Goal: Task Accomplishment & Management: Manage account settings

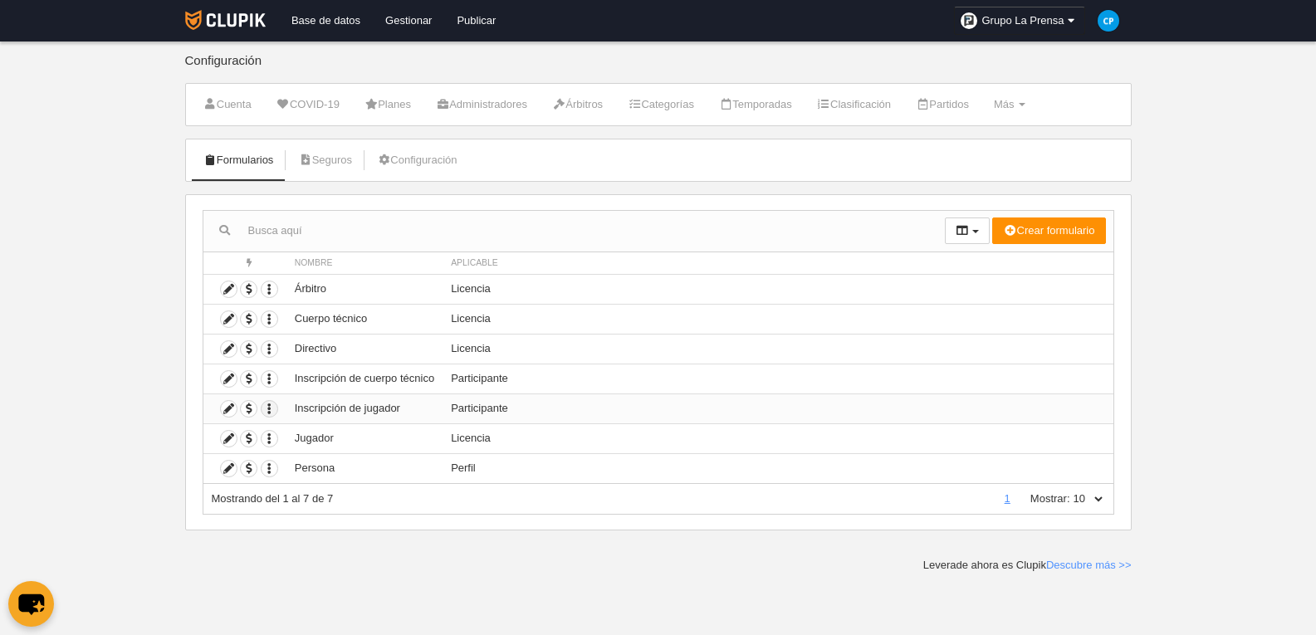
click at [272, 410] on icon "button" at bounding box center [270, 409] width 16 height 16
click at [227, 410] on icon at bounding box center [229, 409] width 16 height 16
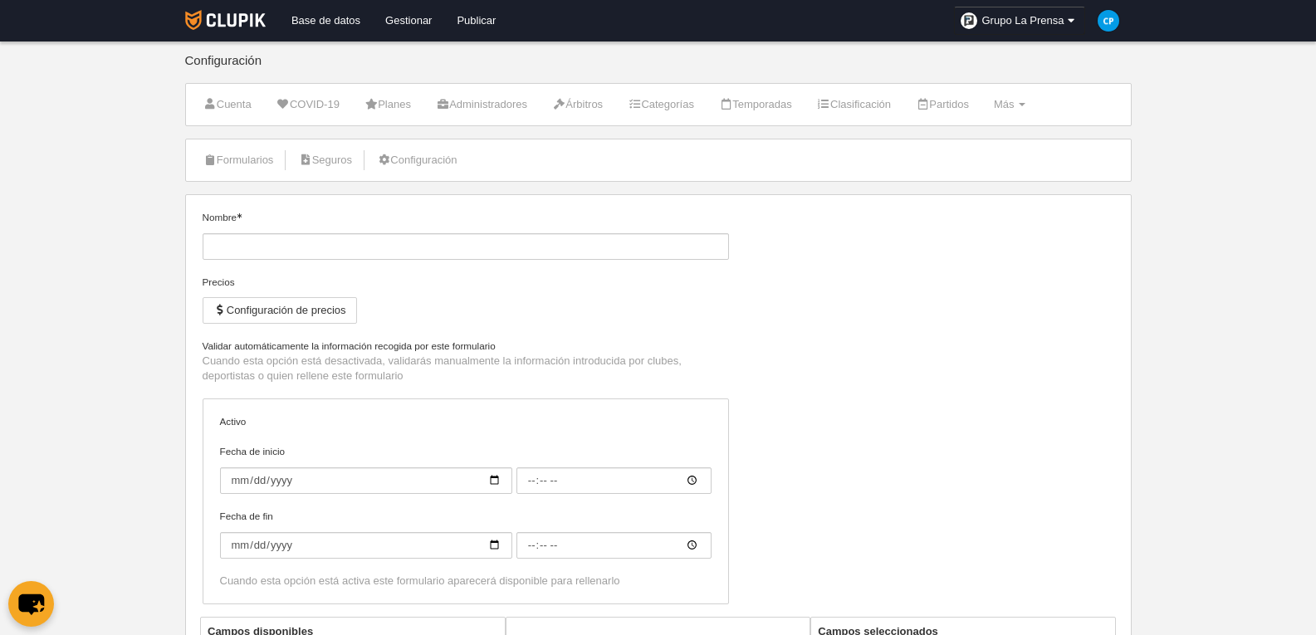
type input "Inscripción de jugador"
checkbox input "true"
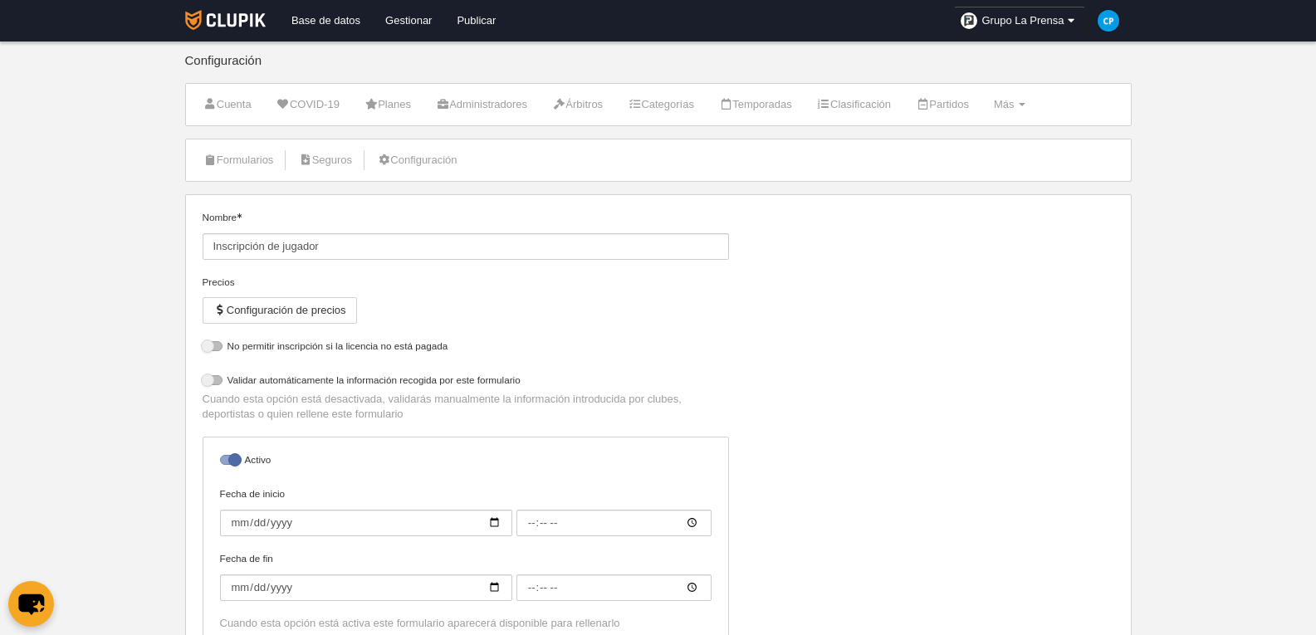
select select "selected"
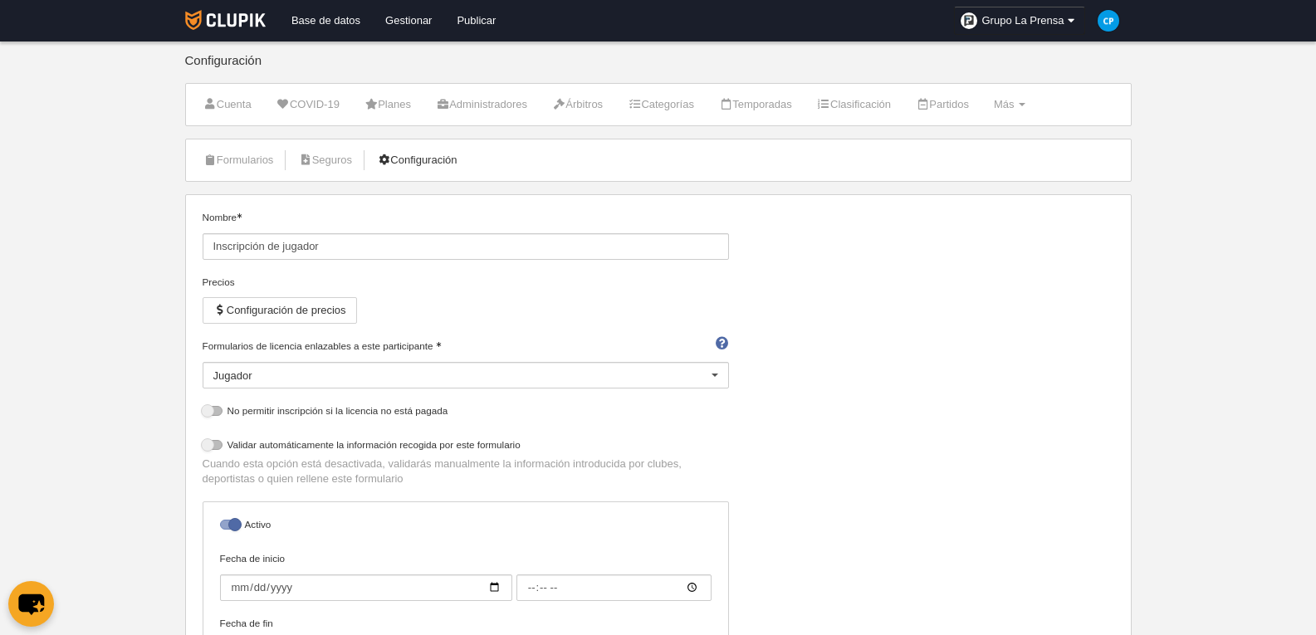
click at [442, 157] on link "Configuración" at bounding box center [417, 160] width 98 height 25
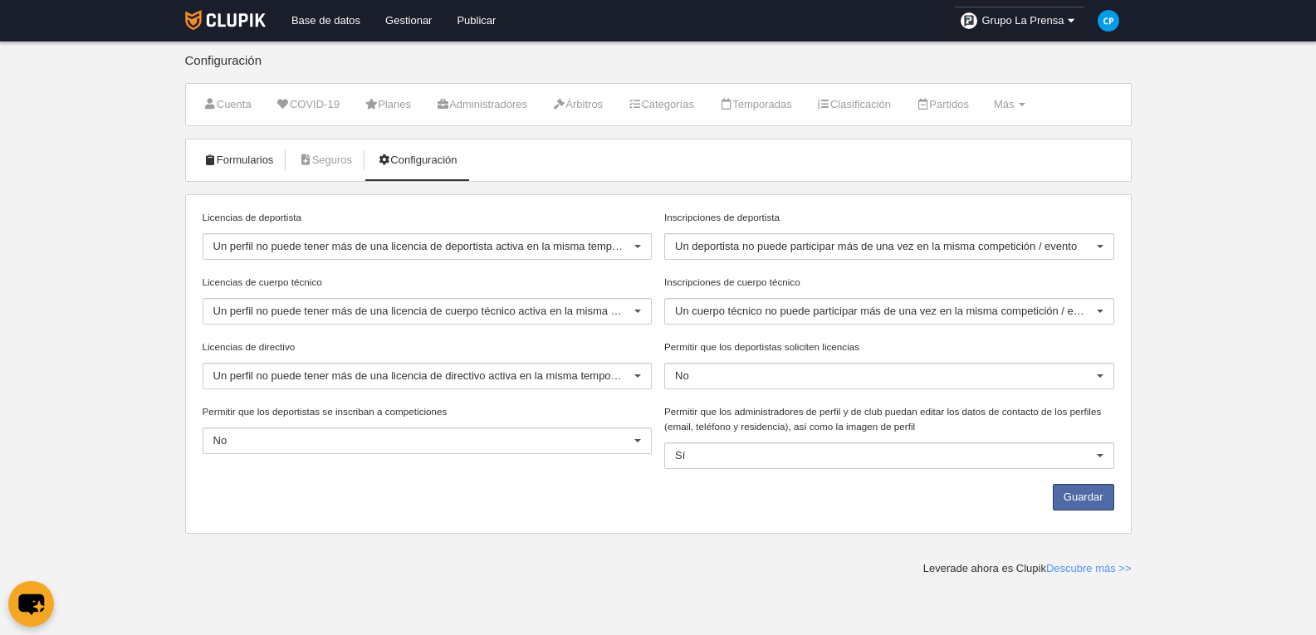
click at [268, 169] on link "Formularios" at bounding box center [238, 160] width 89 height 25
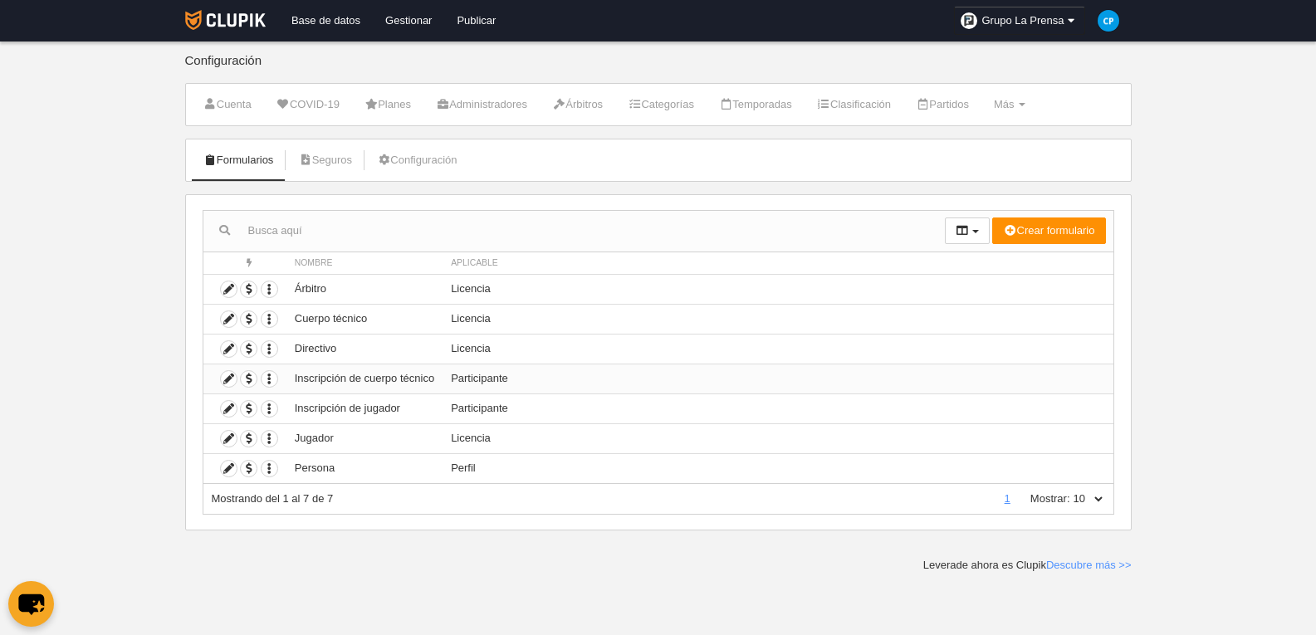
click at [651, 384] on td "Participante" at bounding box center [778, 379] width 670 height 30
click at [651, 383] on td "Participante" at bounding box center [778, 379] width 670 height 30
click at [555, 397] on td "Participante" at bounding box center [778, 409] width 670 height 30
click at [335, 407] on td "Inscripción de jugador" at bounding box center [364, 409] width 156 height 30
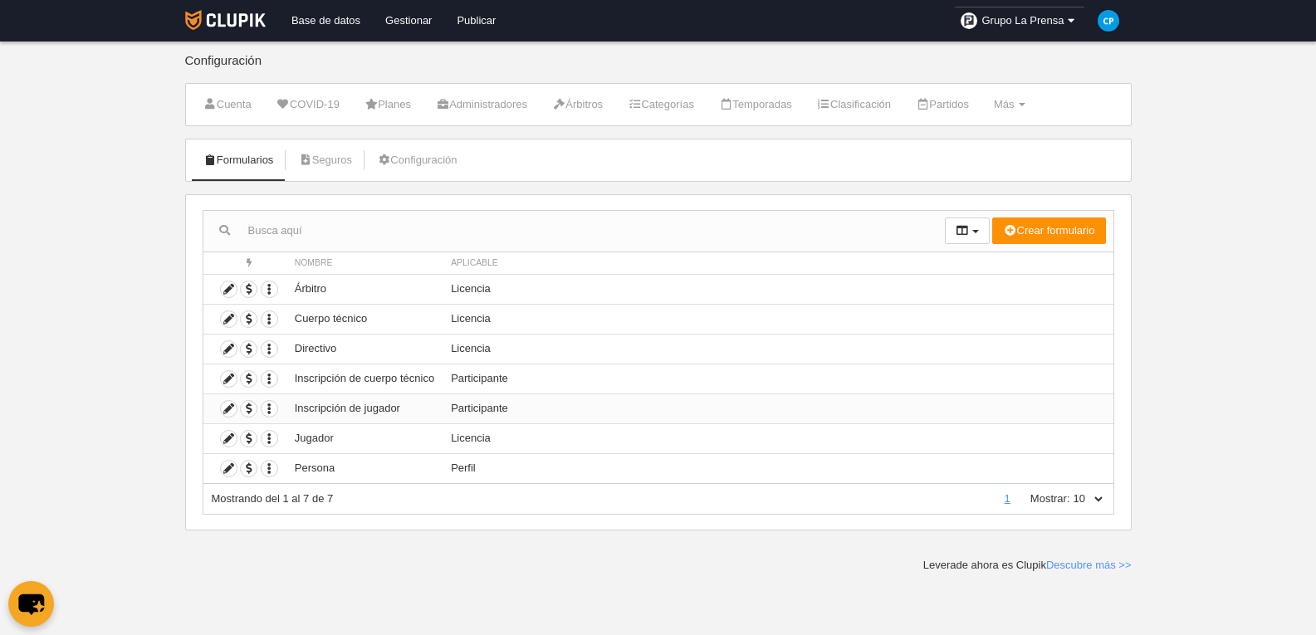
click at [443, 404] on td "Participante" at bounding box center [778, 409] width 670 height 30
click at [465, 404] on td "Participante" at bounding box center [778, 409] width 670 height 30
click at [275, 408] on icon "button" at bounding box center [270, 409] width 16 height 16
click at [428, 154] on link "Configuración" at bounding box center [417, 160] width 98 height 25
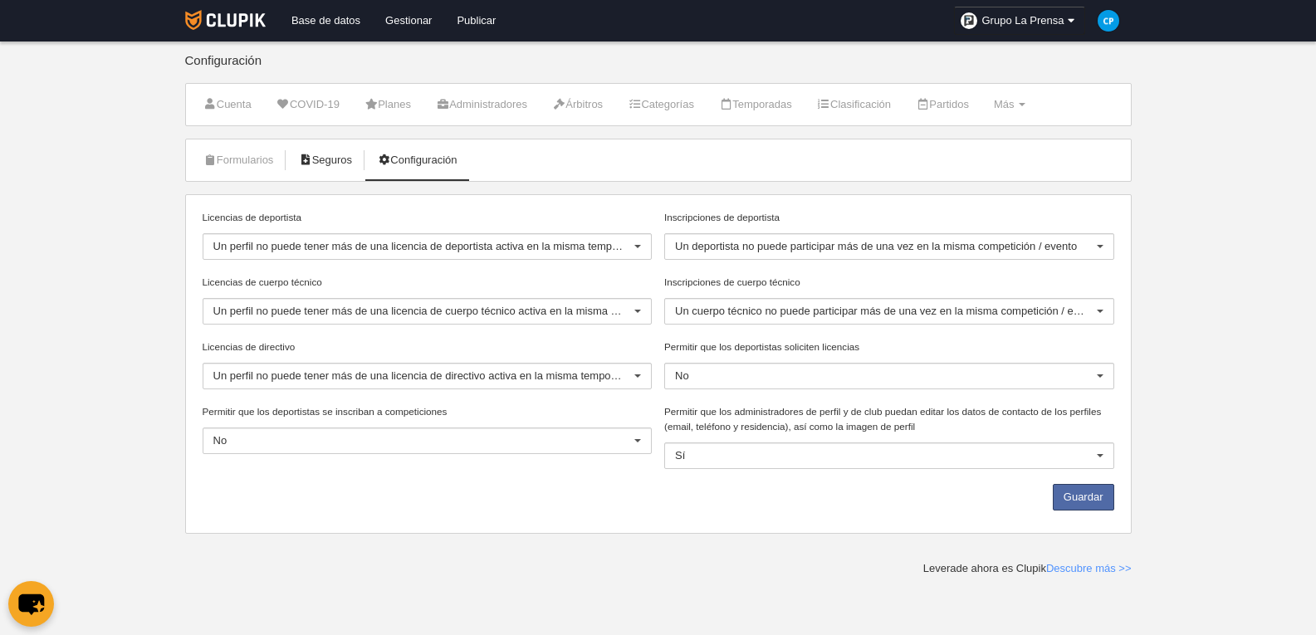
click at [311, 172] on link "Seguros" at bounding box center [325, 160] width 72 height 25
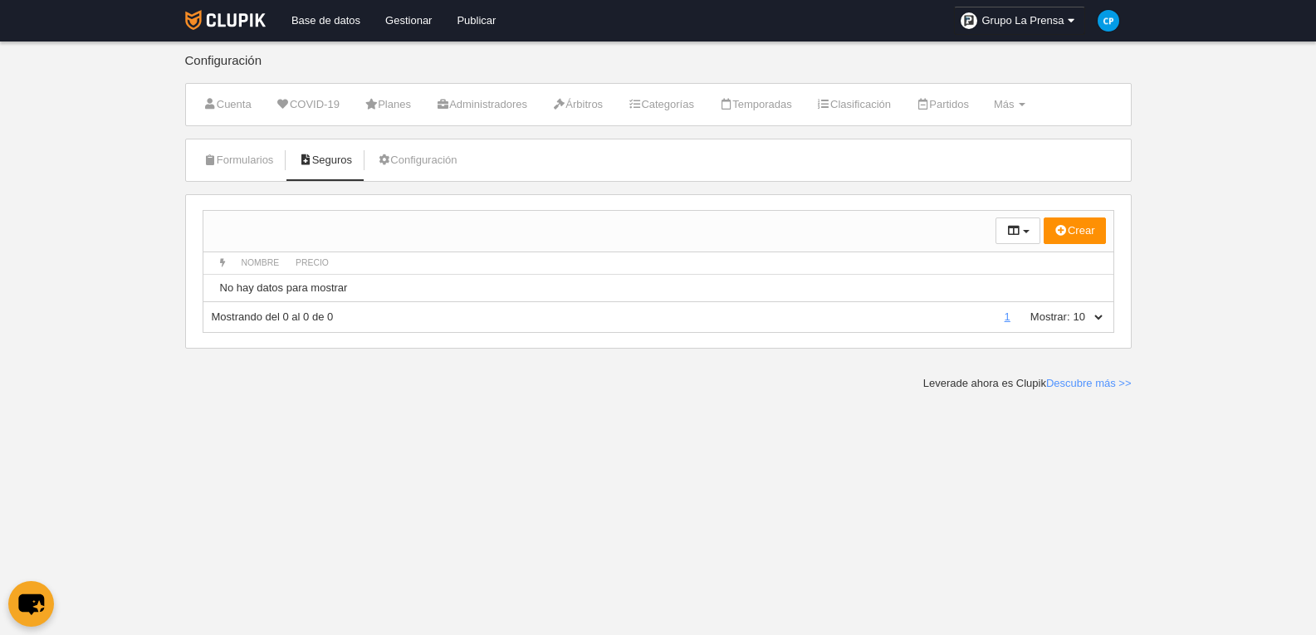
click at [249, 174] on li "Formularios" at bounding box center [238, 161] width 89 height 42
click at [266, 177] on li "Formularios" at bounding box center [238, 161] width 89 height 42
click at [257, 150] on link "Formularios" at bounding box center [238, 160] width 89 height 25
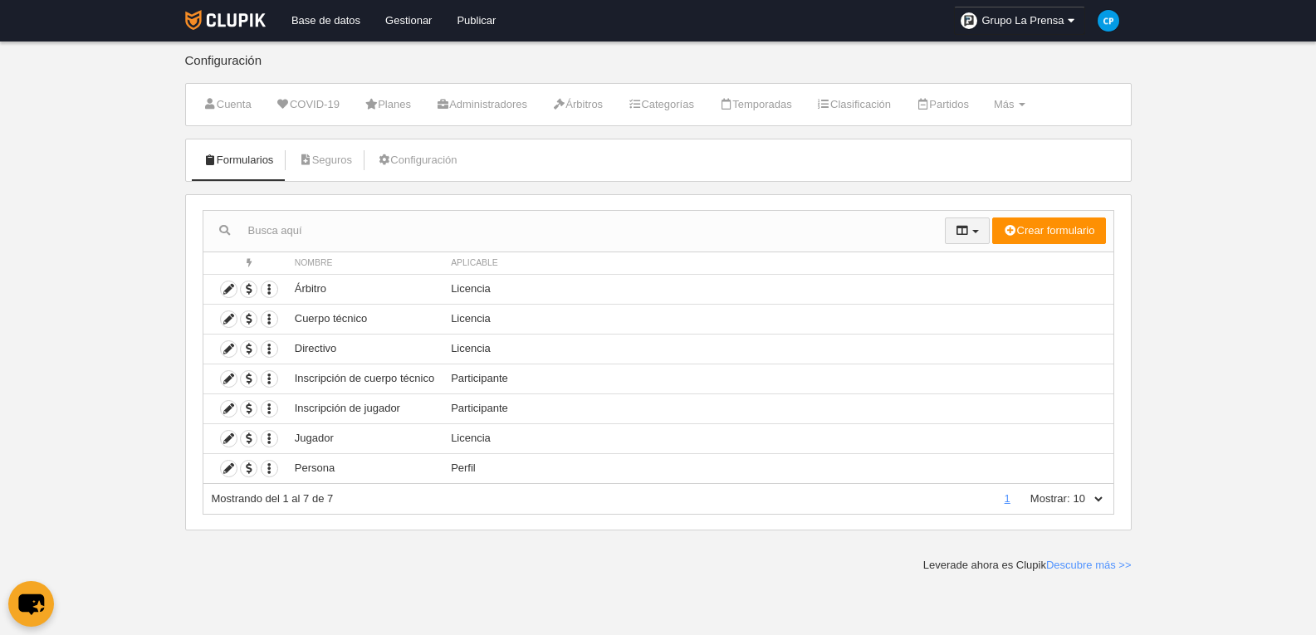
click at [978, 233] on button "button" at bounding box center [967, 231] width 45 height 27
drag, startPoint x: 1140, startPoint y: 504, endPoint x: 250, endPoint y: 148, distance: 958.8
click at [329, 208] on body "Base de datos Gestionar Publicar Grupo La Prensa Ajustes generales Ir a mi domi…" at bounding box center [658, 317] width 1316 height 635
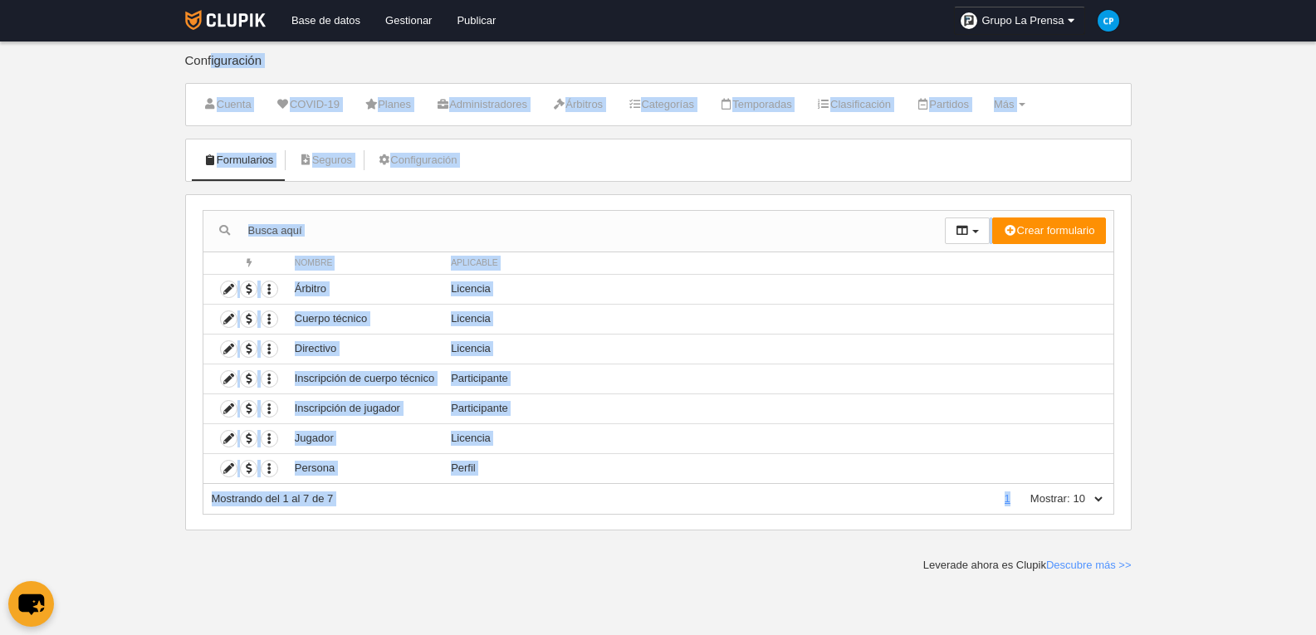
drag, startPoint x: 154, startPoint y: 78, endPoint x: 1231, endPoint y: 528, distance: 1167.2
click at [1231, 528] on body "Base de datos Gestionar Publicar Grupo La Prensa Ajustes generales Ir a mi domi…" at bounding box center [658, 317] width 1316 height 635
copy main "Configuración Cuenta COVID-19 Planes Administradores Árbitros Categorías Tempor…"
click at [1239, 215] on body "Base de datos Gestionar Publicar Grupo La Prensa Ajustes generales Ir a mi domi…" at bounding box center [658, 317] width 1316 height 635
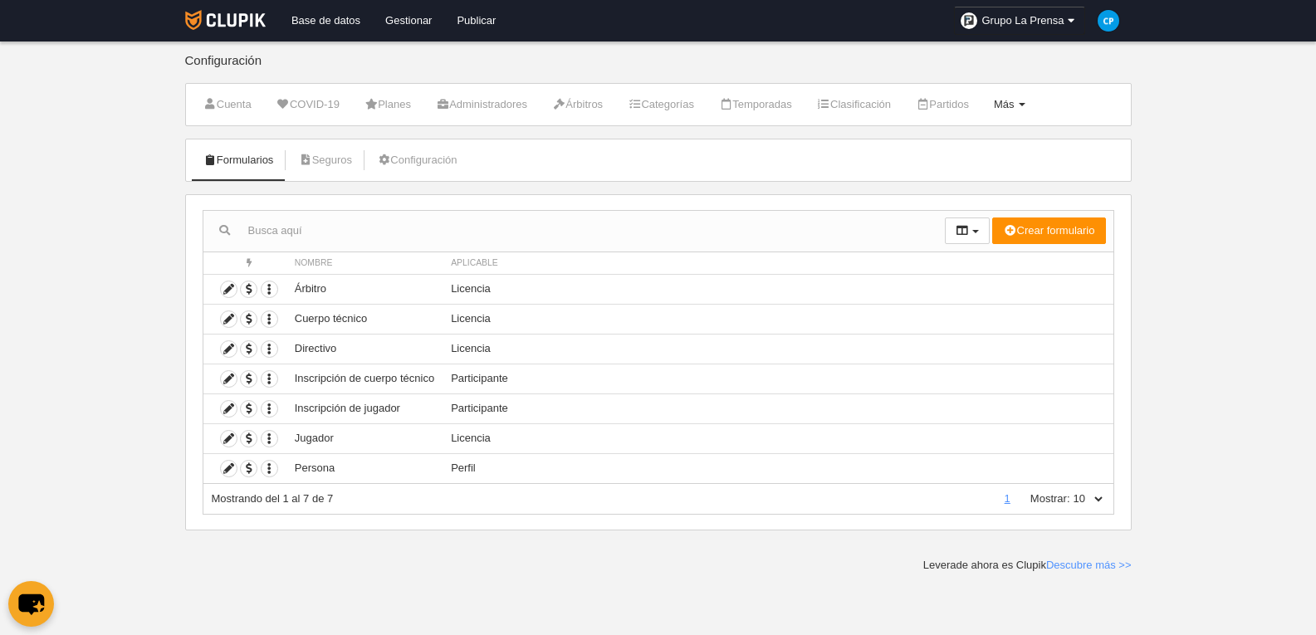
click at [1035, 95] on link "Más Menú" at bounding box center [1010, 104] width 50 height 25
click at [1028, 190] on link "Formularios" at bounding box center [956, 198] width 154 height 27
click at [265, 408] on icon "button" at bounding box center [270, 409] width 16 height 16
click at [223, 408] on icon at bounding box center [229, 409] width 16 height 16
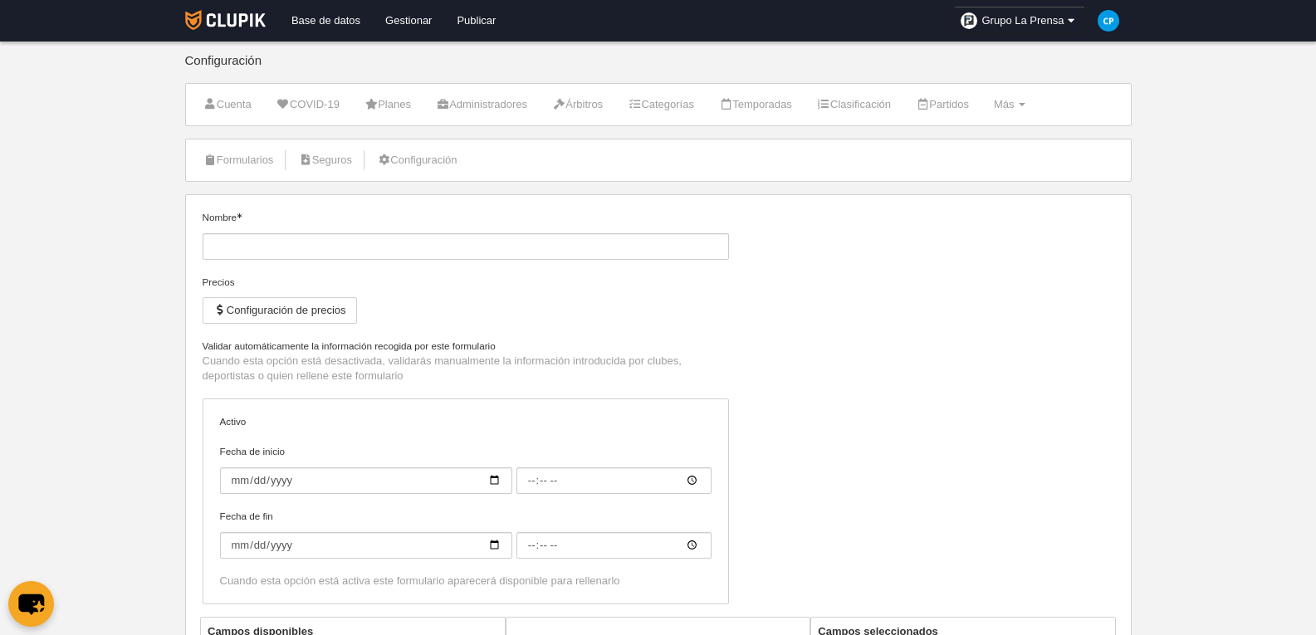
type input "Inscripción de jugador"
checkbox input "true"
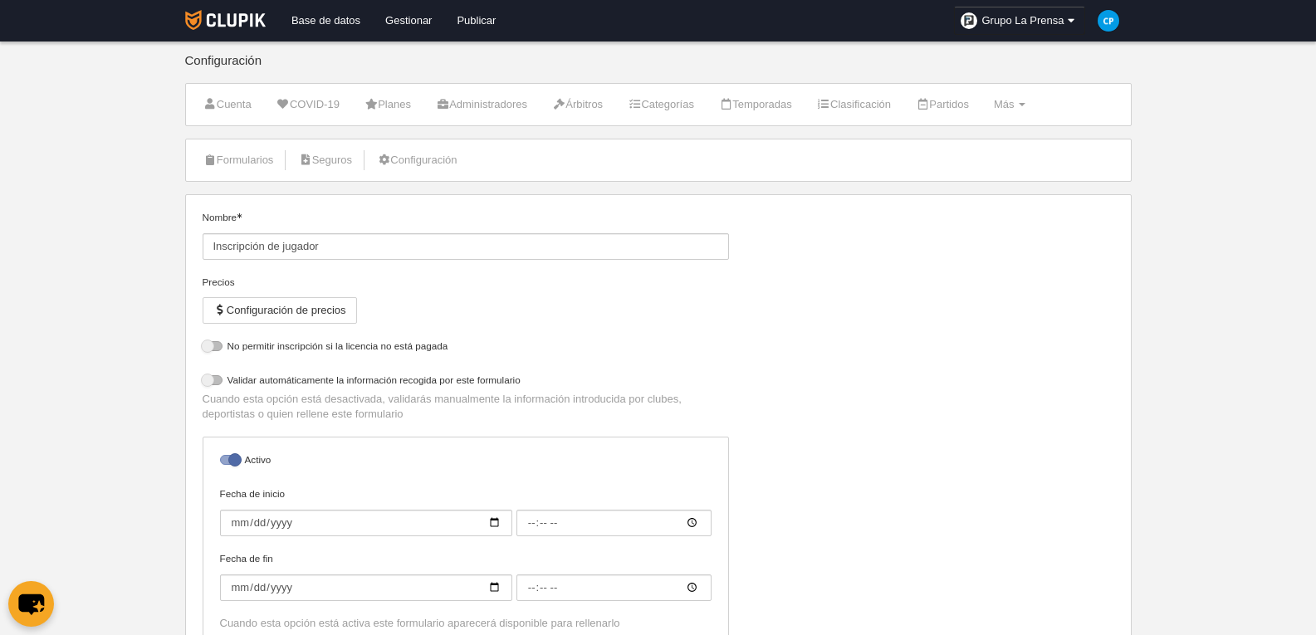
select select "selected"
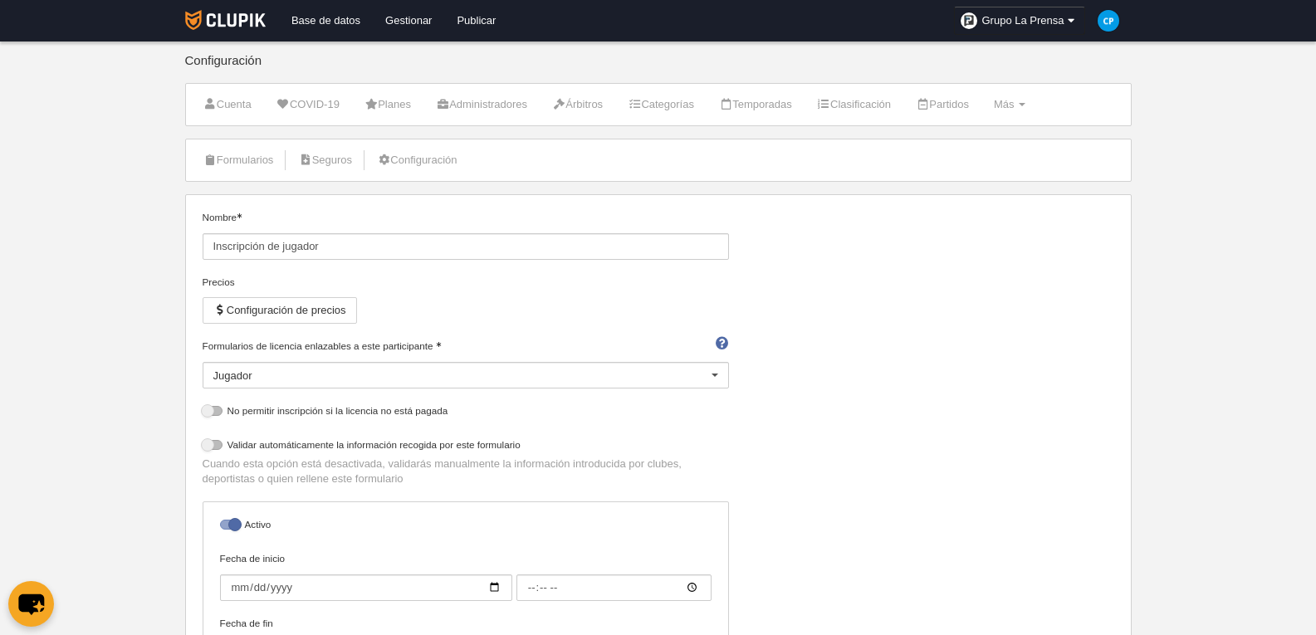
click at [1122, 144] on ul "Formularios [GEOGRAPHIC_DATA] Configuración" at bounding box center [658, 161] width 945 height 42
click at [1251, 440] on body "Base de datos Gestionar Publicar Grupo La Prensa Ajustes generales Ir a mi domi…" at bounding box center [658, 317] width 1316 height 635
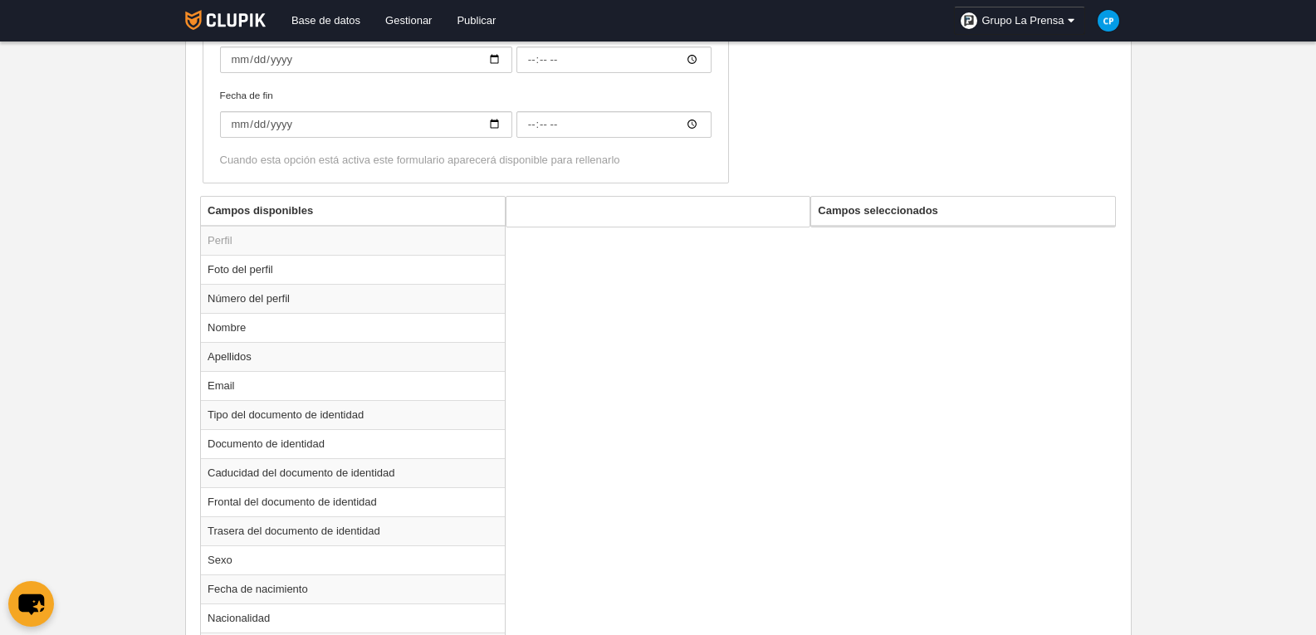
scroll to position [332, 0]
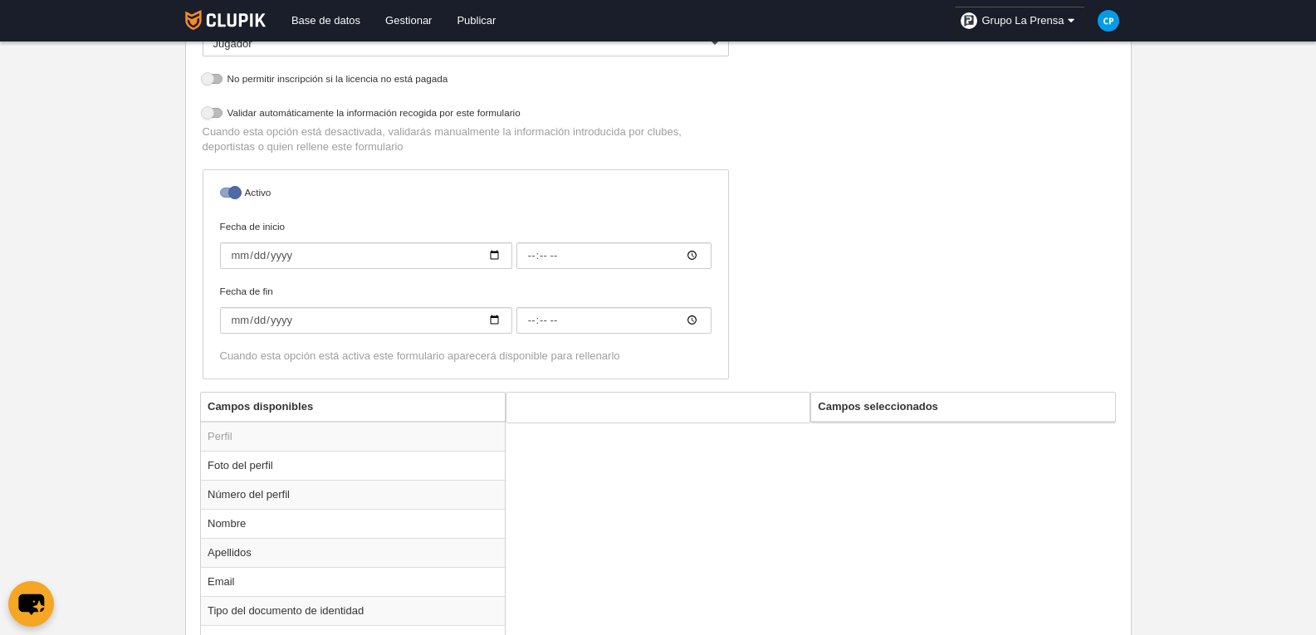
click at [889, 405] on th "Campos seleccionados" at bounding box center [963, 407] width 304 height 29
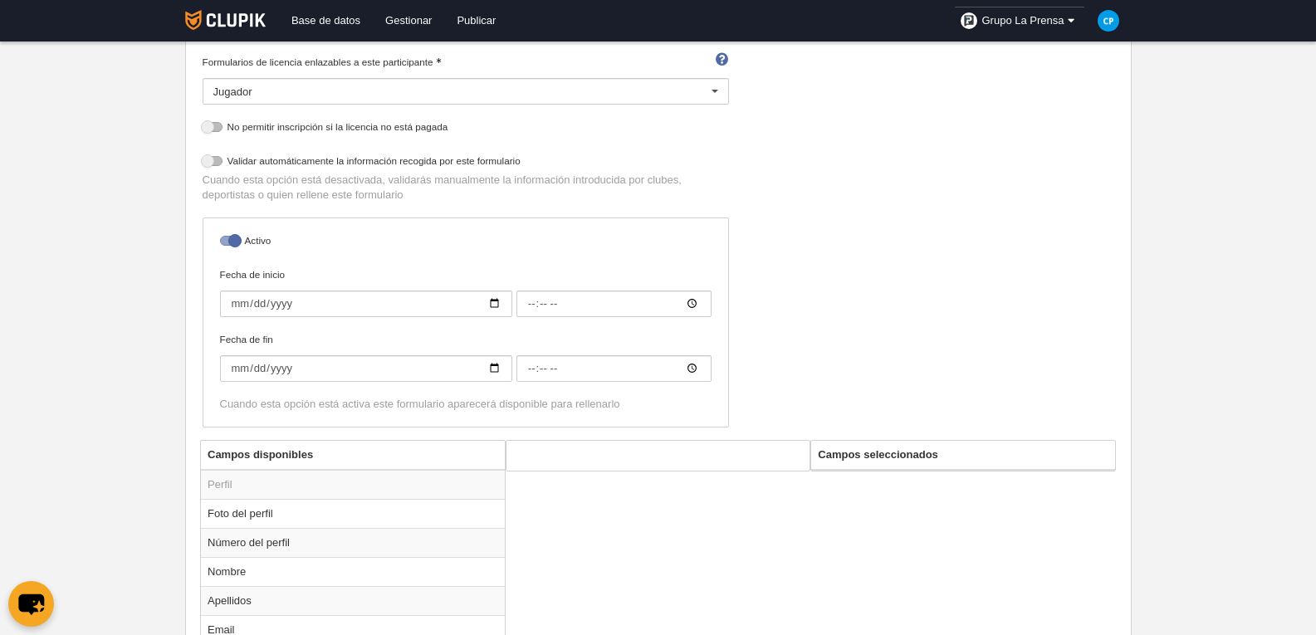
scroll to position [0, 0]
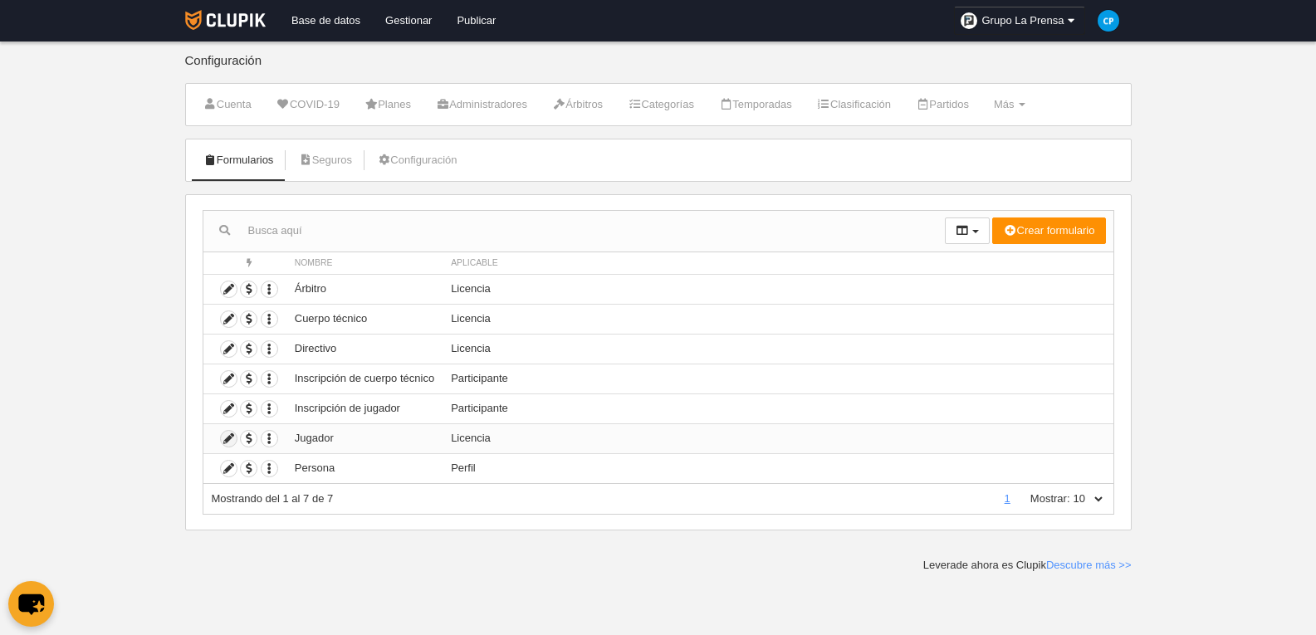
click at [230, 444] on icon at bounding box center [229, 439] width 16 height 16
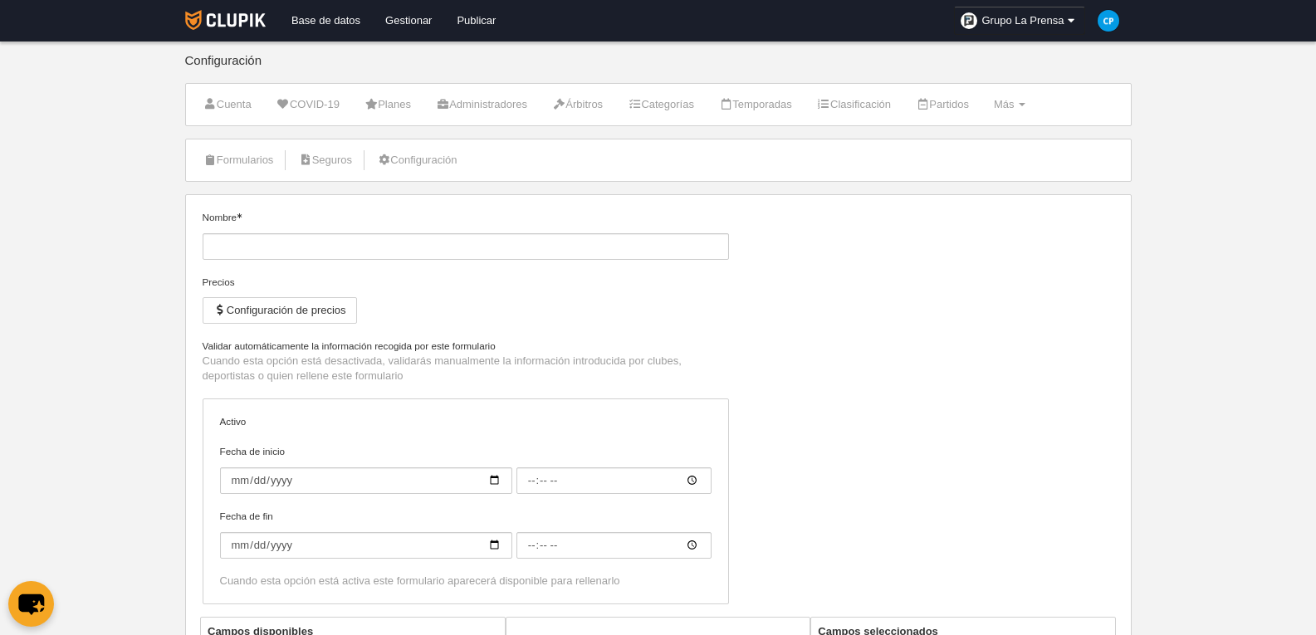
type input "Jugador"
checkbox input "true"
select select "selected"
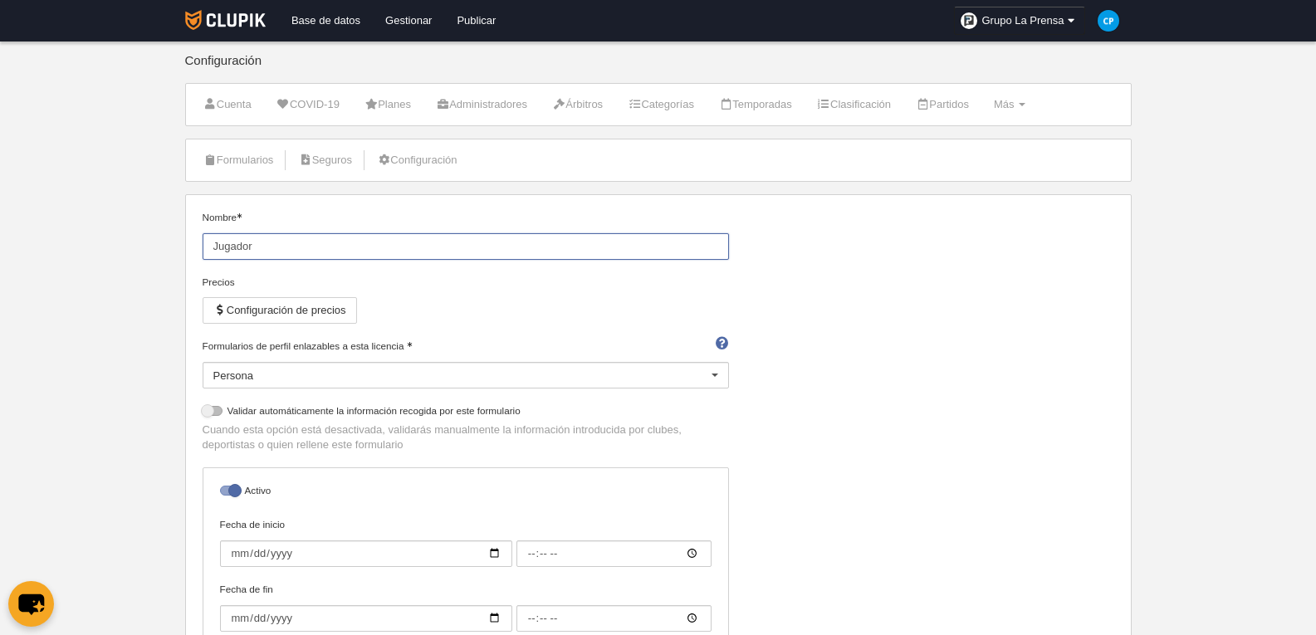
click at [604, 242] on input "Jugador" at bounding box center [466, 246] width 526 height 27
drag, startPoint x: 270, startPoint y: 232, endPoint x: 0, endPoint y: 210, distance: 270.7
click at [0, 210] on body "Base de datos Gestionar Publicar Grupo La Prensa Ajustes generales Ir a mi domi…" at bounding box center [658, 317] width 1316 height 635
type input "FormularioParticipantesJugadores"
click at [370, 380] on div "Persona" at bounding box center [466, 375] width 526 height 27
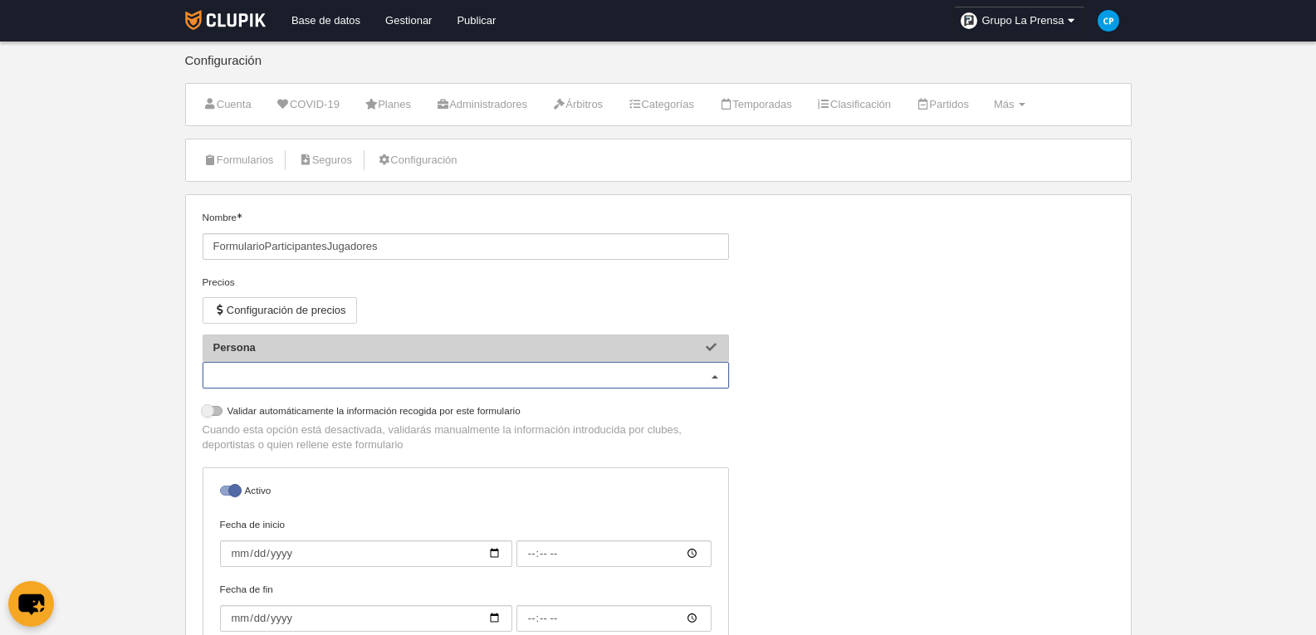
paste input "FormularioParticipantesJugadores"
type input "FormularioParticipantesJugadores"
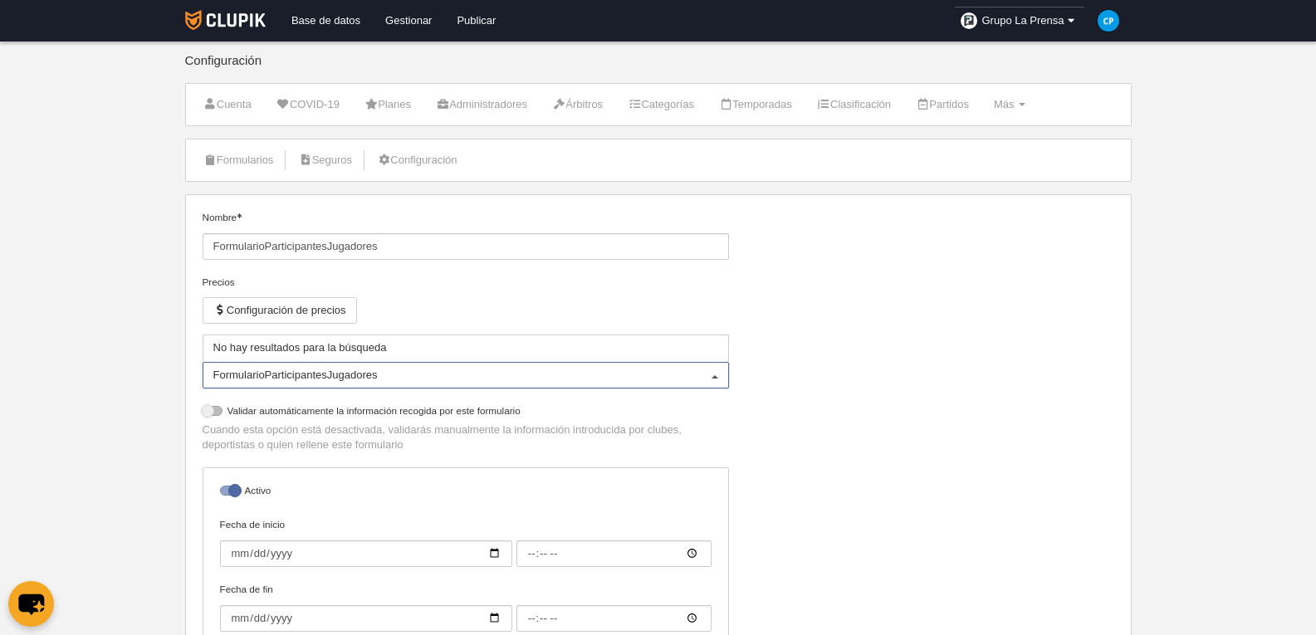
click at [810, 345] on div "Nombre FormularioParticipantesJugadores Precios Configuración de precios Formul…" at bounding box center [658, 450] width 924 height 480
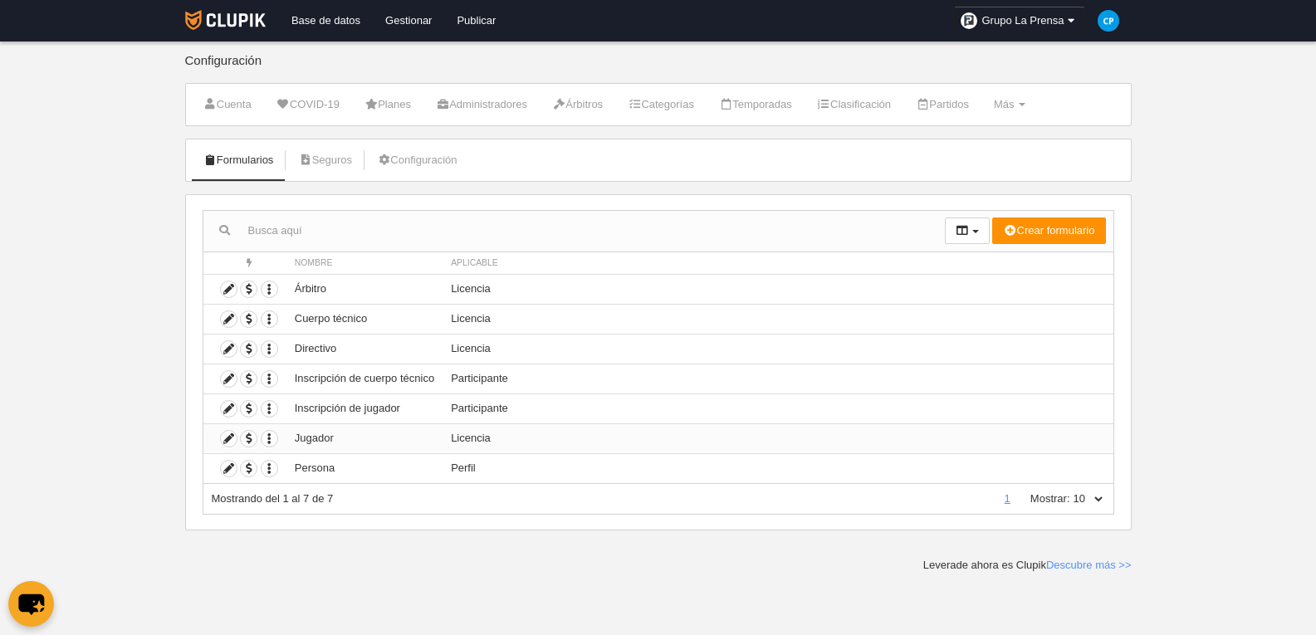
click at [482, 442] on td "Licencia" at bounding box center [778, 438] width 670 height 30
